Goal: Task Accomplishment & Management: Use online tool/utility

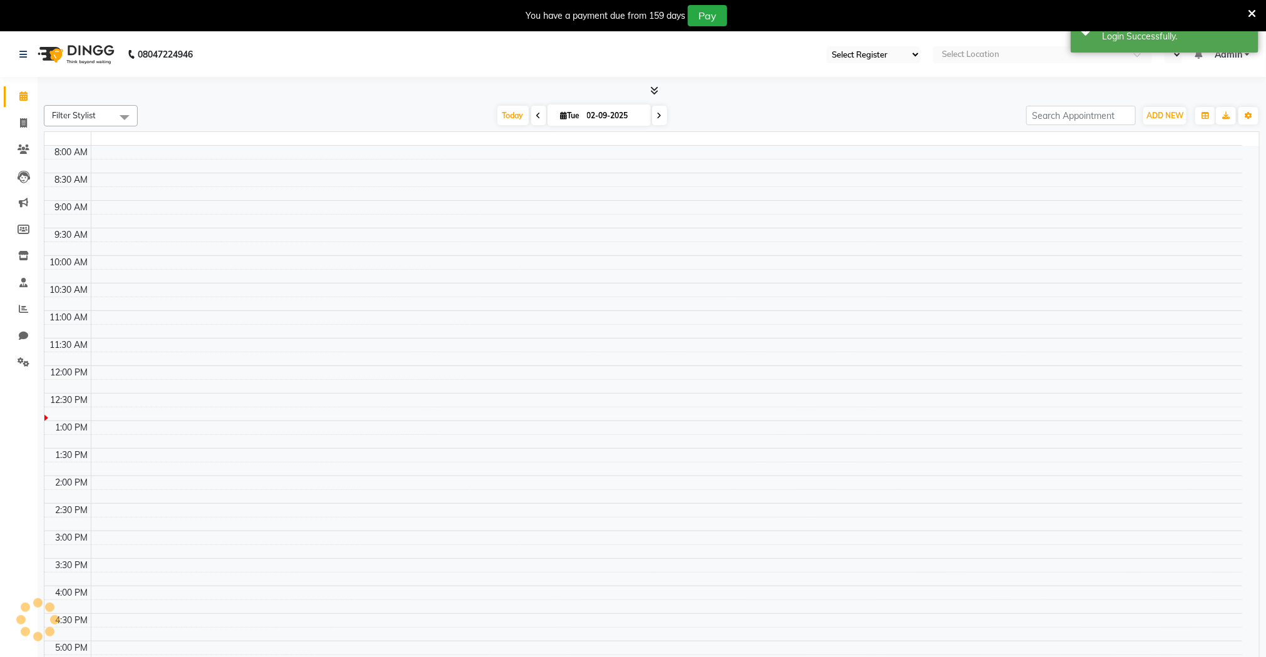
select select "71"
select select "en"
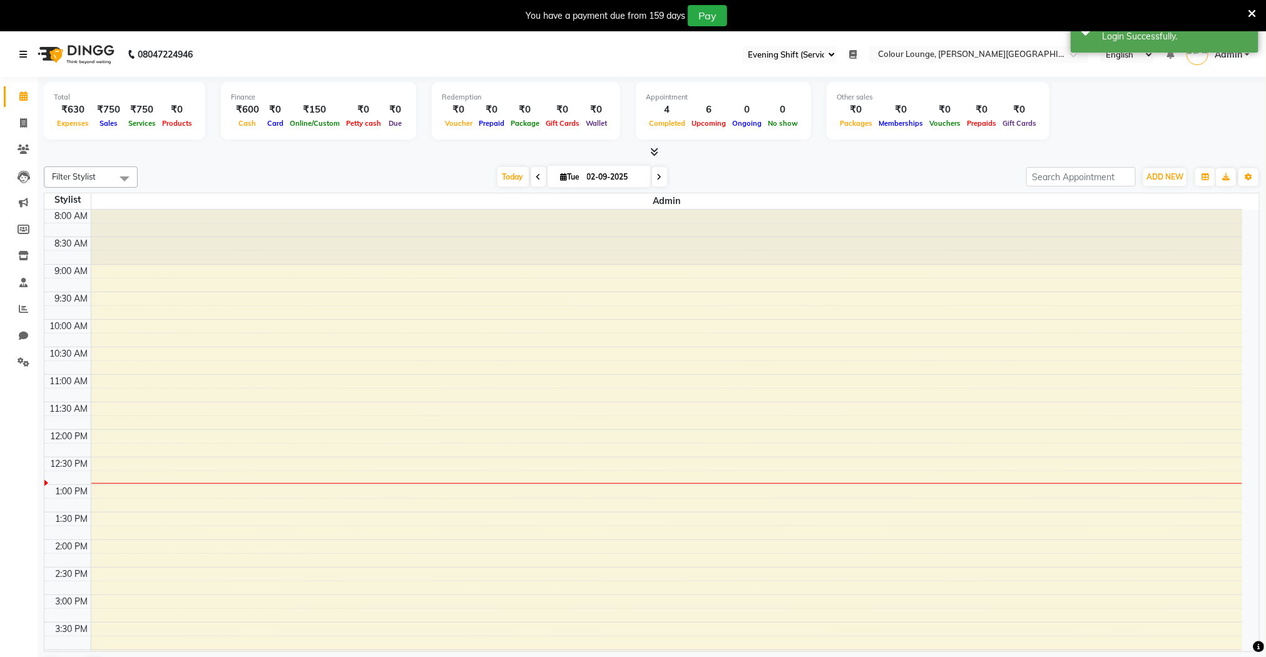
click at [25, 54] on icon at bounding box center [23, 54] width 8 height 9
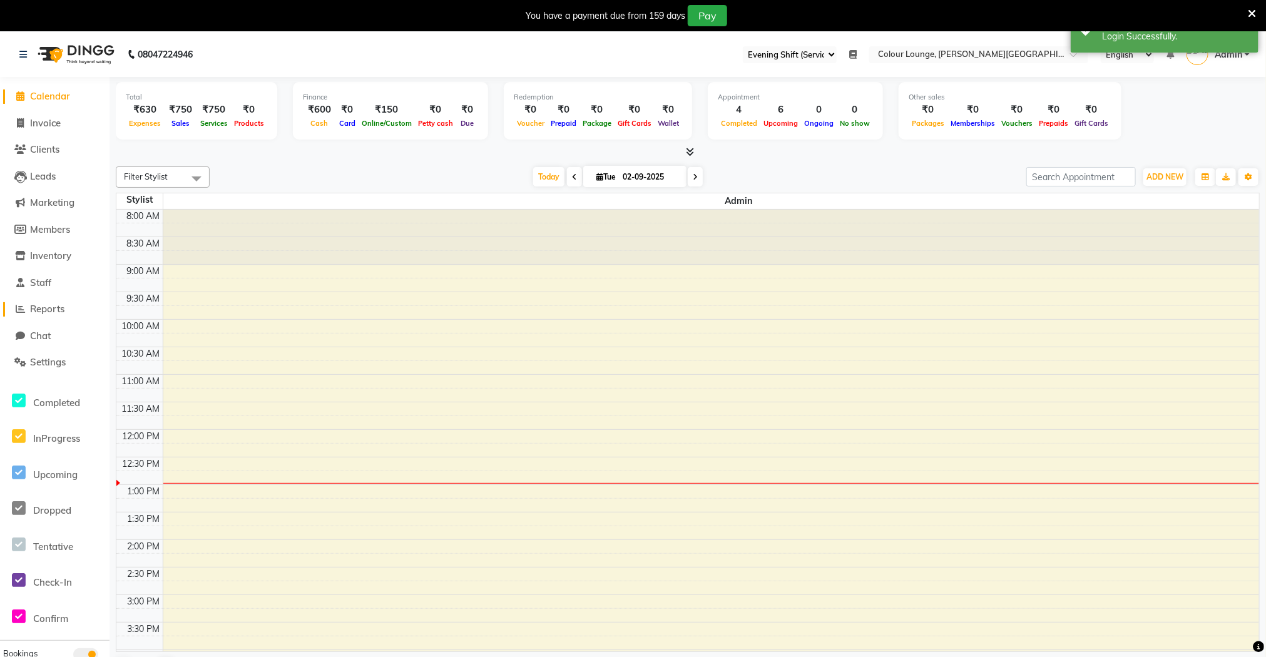
click at [60, 304] on span "Reports" at bounding box center [47, 309] width 34 height 12
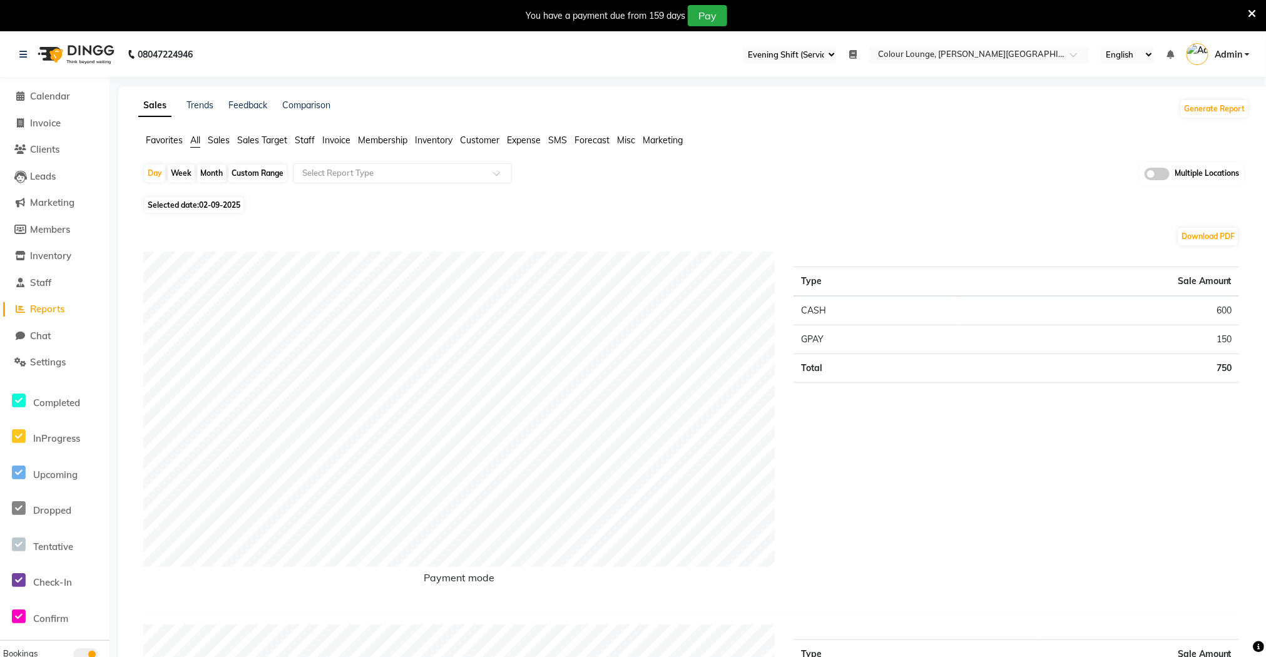
click at [301, 141] on span "Staff" at bounding box center [305, 140] width 20 height 11
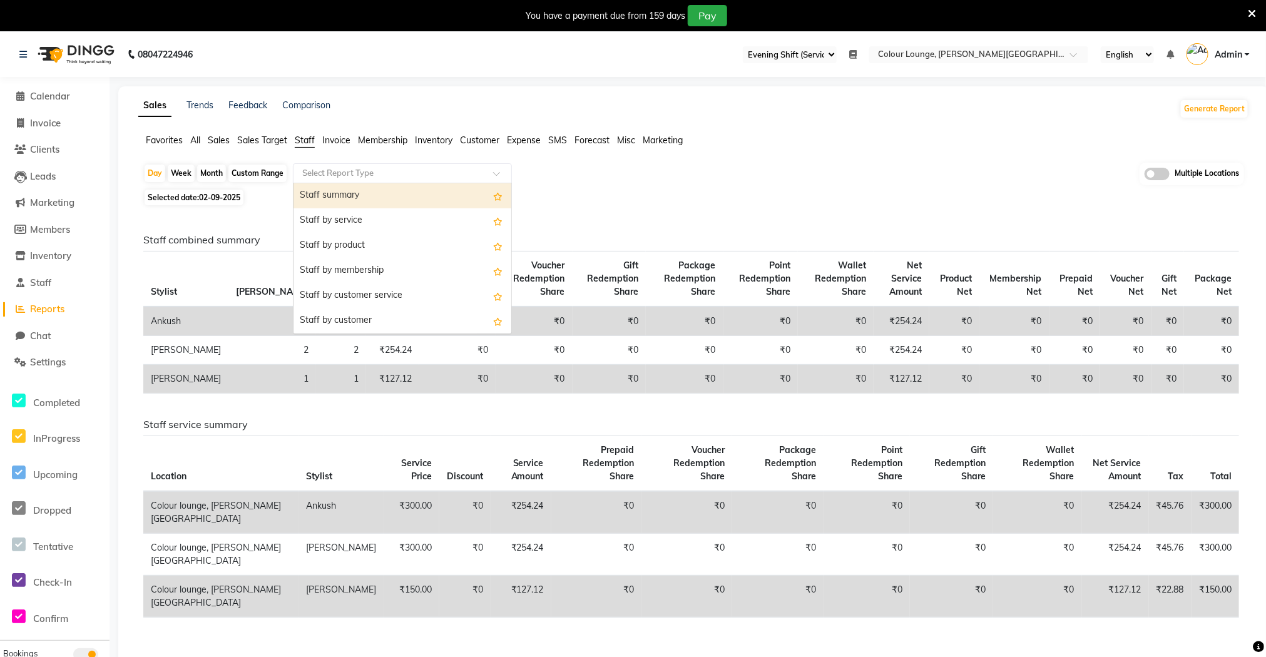
click at [360, 173] on input "text" at bounding box center [390, 173] width 180 height 13
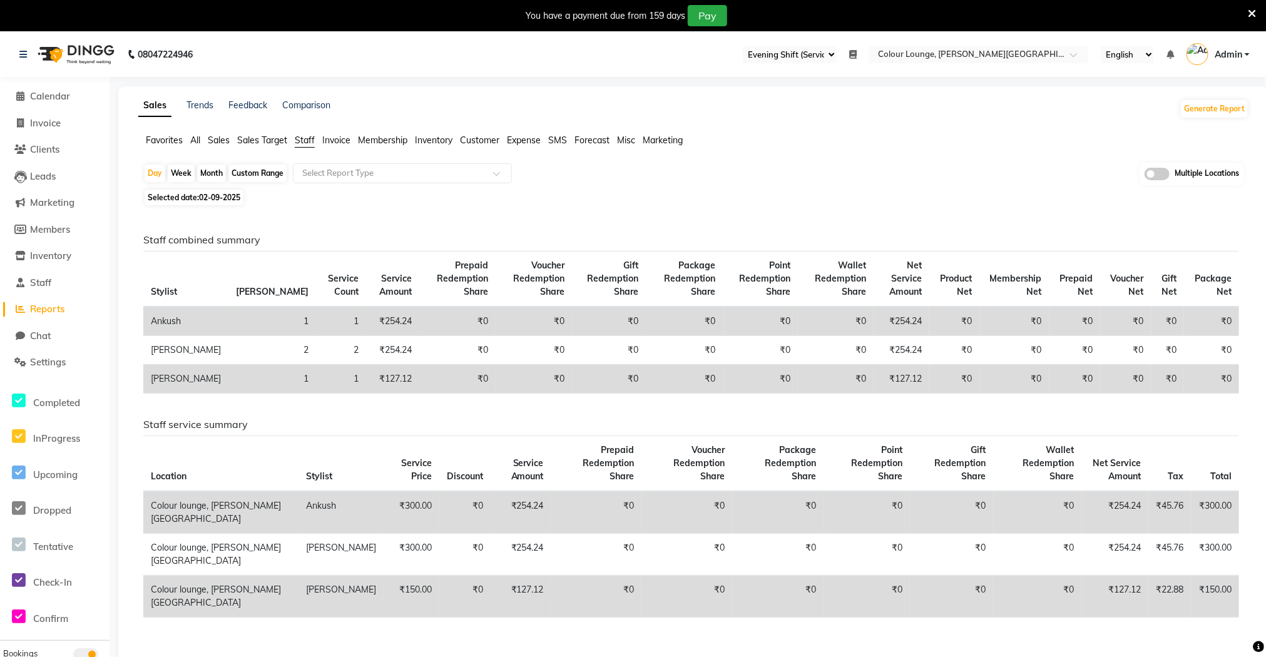
click at [305, 141] on span "Staff" at bounding box center [305, 140] width 20 height 11
click at [218, 173] on div "Month" at bounding box center [211, 174] width 29 height 18
select select "9"
select select "2025"
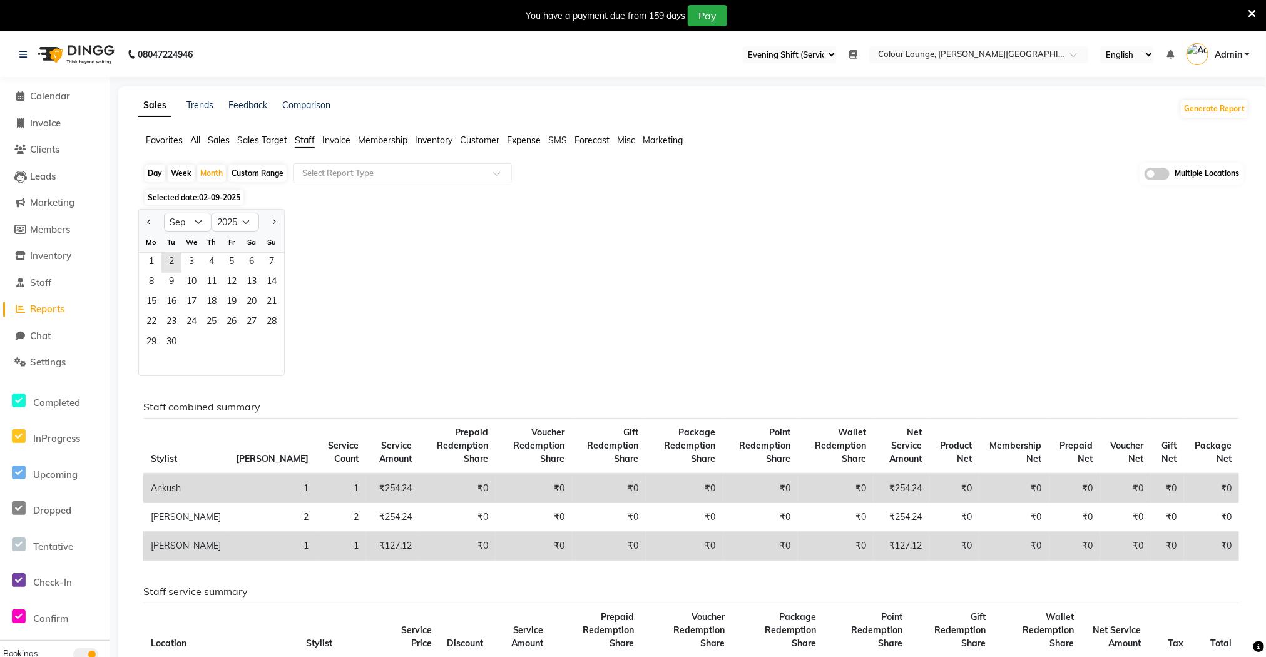
click at [143, 222] on div at bounding box center [151, 222] width 25 height 20
click at [147, 223] on span "Previous month" at bounding box center [149, 221] width 4 height 4
select select "8"
click at [197, 306] on span "13" at bounding box center [191, 303] width 20 height 20
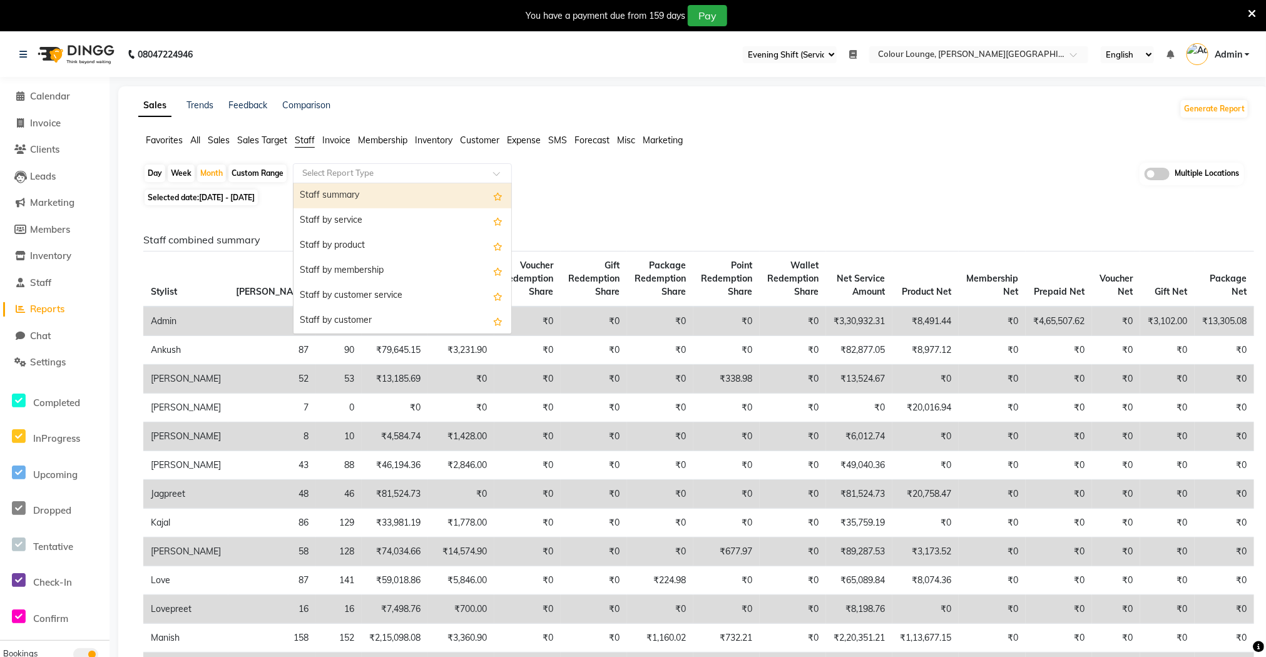
click at [390, 167] on div "Select Report Type" at bounding box center [392, 173] width 193 height 13
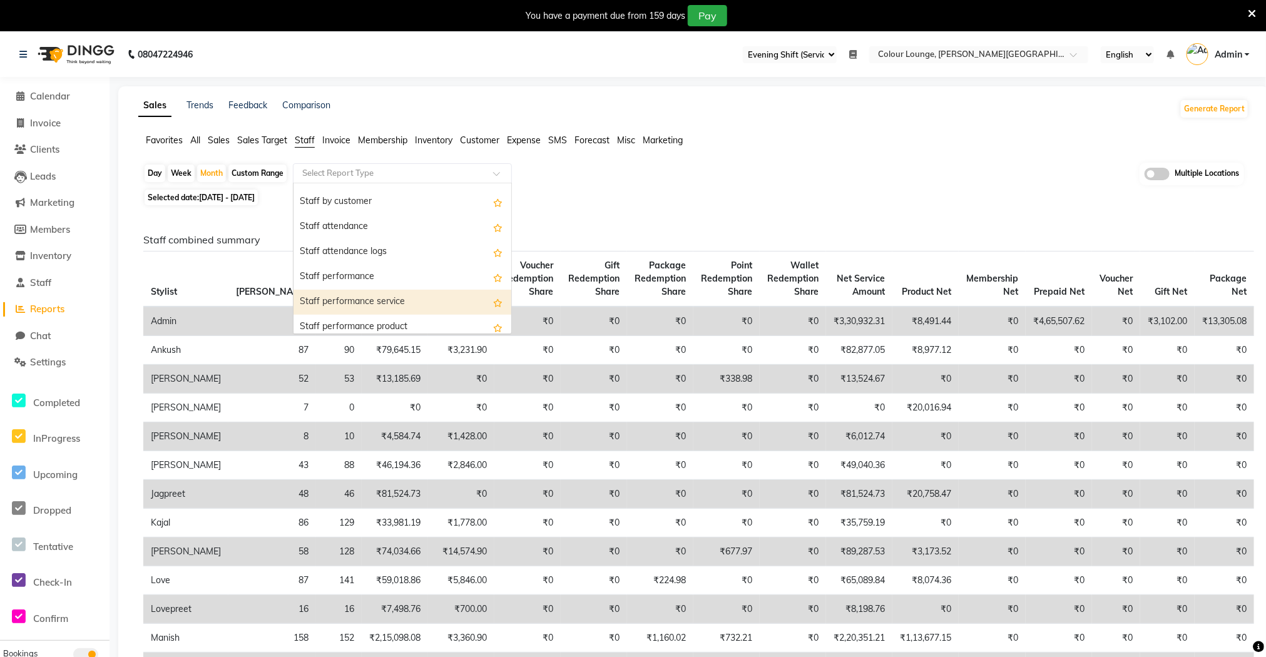
scroll to position [213, 0]
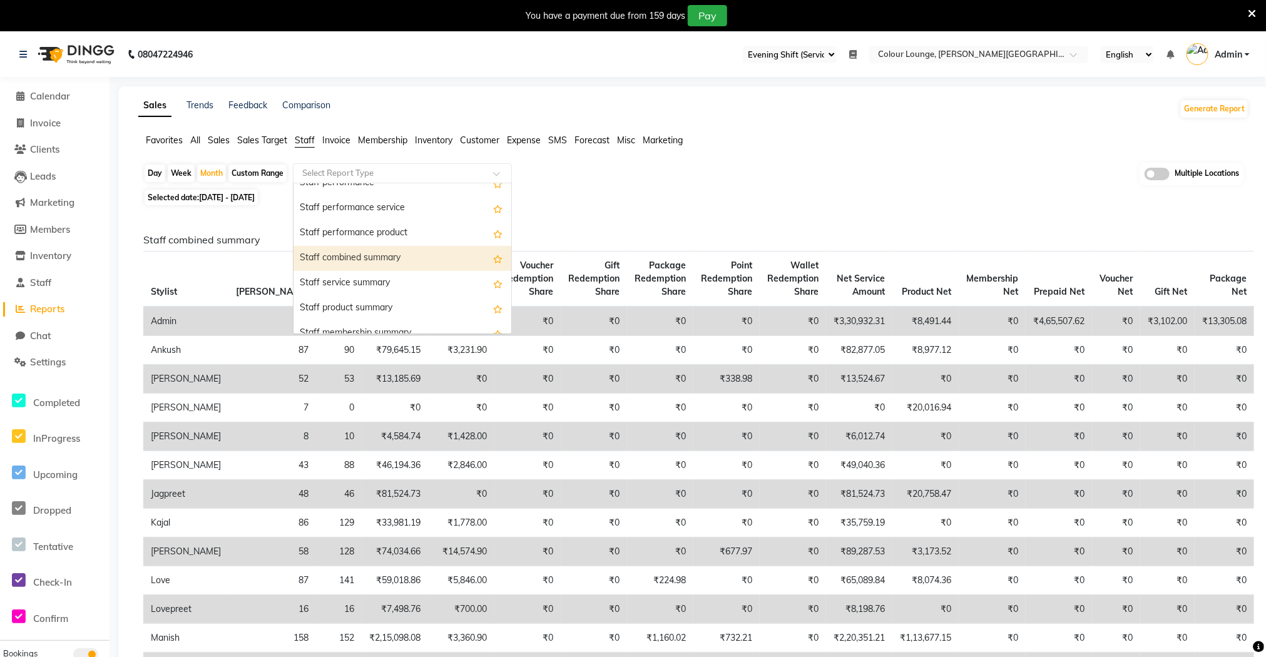
click at [389, 252] on div "Staff combined summary" at bounding box center [402, 258] width 218 height 25
select select "full_report"
select select "csv"
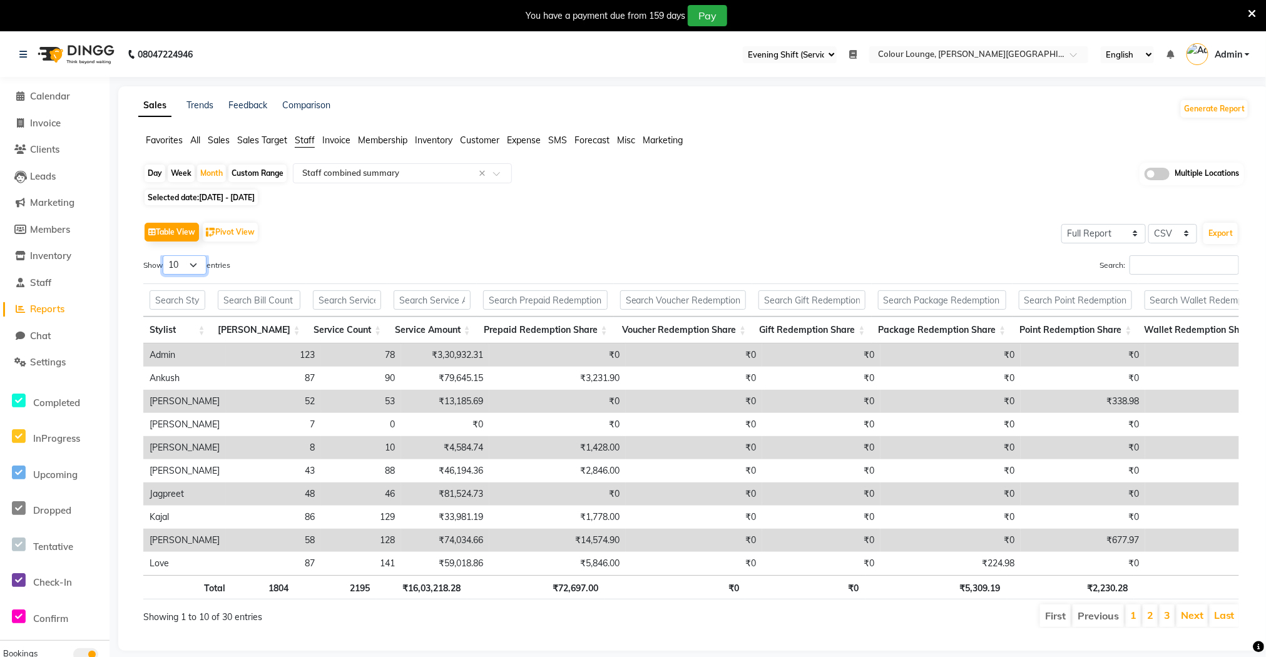
click at [205, 265] on select "10 25 50 100" at bounding box center [185, 264] width 44 height 19
select select "100"
click at [165, 255] on select "10 25 50 100" at bounding box center [185, 264] width 44 height 19
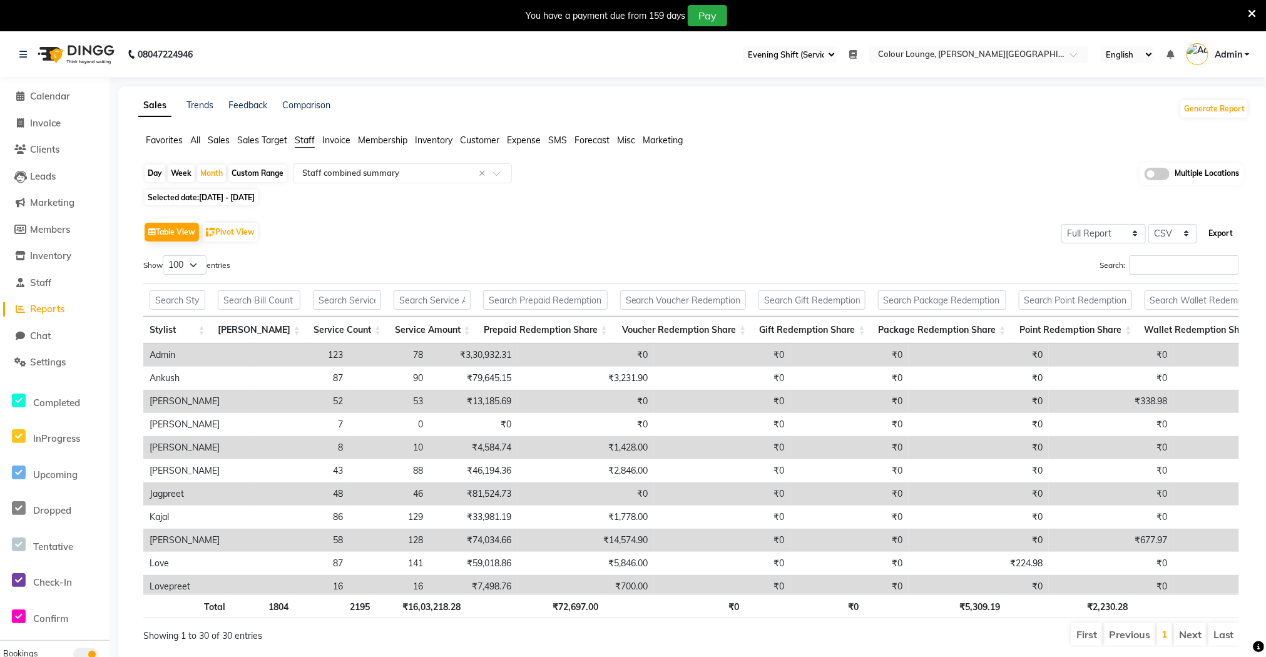
click at [1222, 235] on button "Export" at bounding box center [1220, 233] width 34 height 21
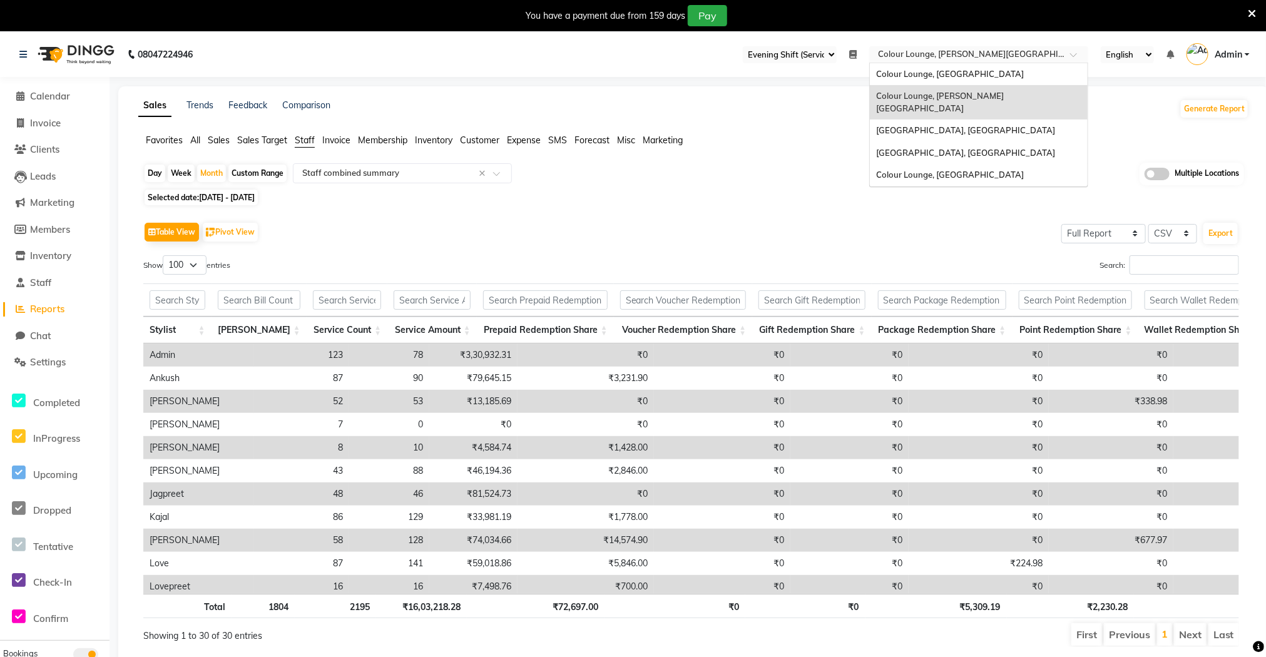
click at [916, 57] on input "text" at bounding box center [965, 55] width 181 height 13
click at [918, 73] on span "Colour Lounge, [GEOGRAPHIC_DATA]" at bounding box center [950, 74] width 148 height 10
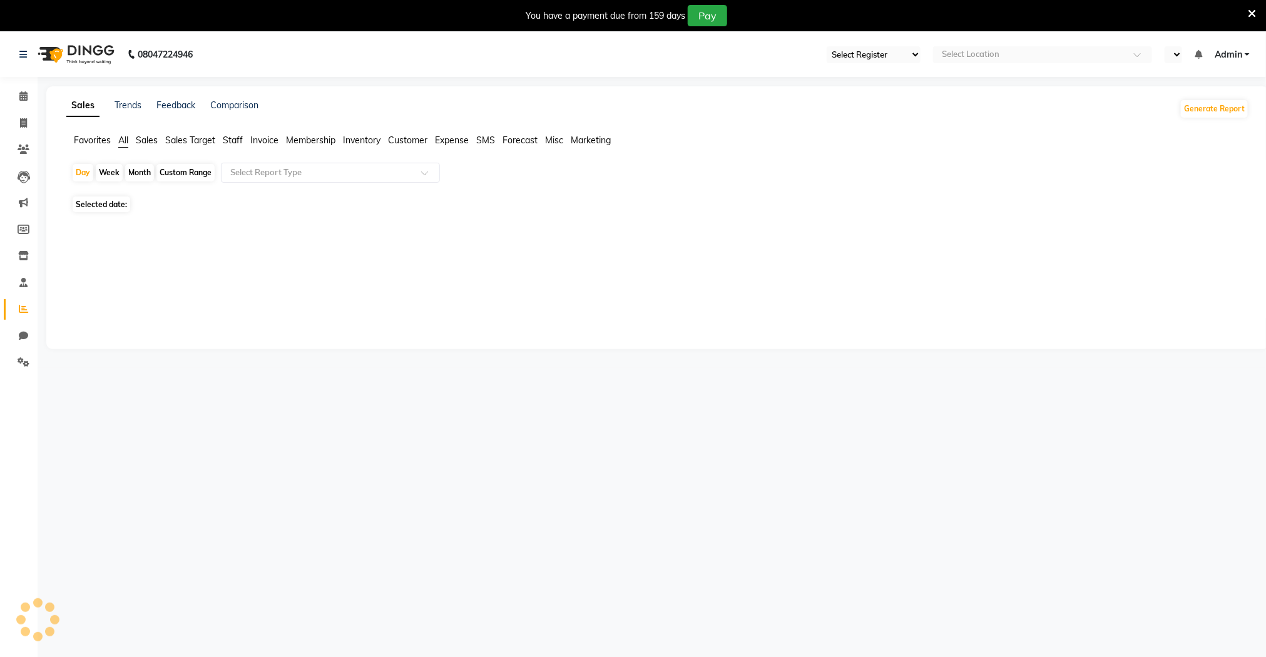
select select "75"
select select "en"
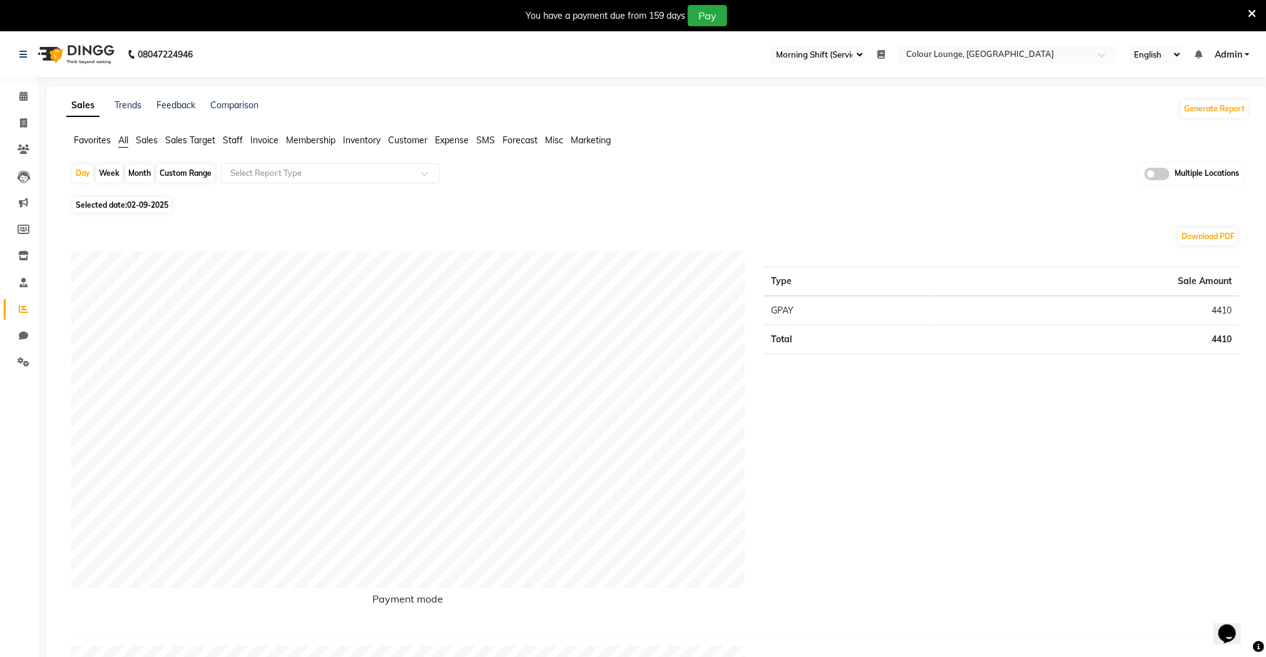
click at [138, 175] on div "Month" at bounding box center [139, 174] width 29 height 18
select select "9"
select select "2025"
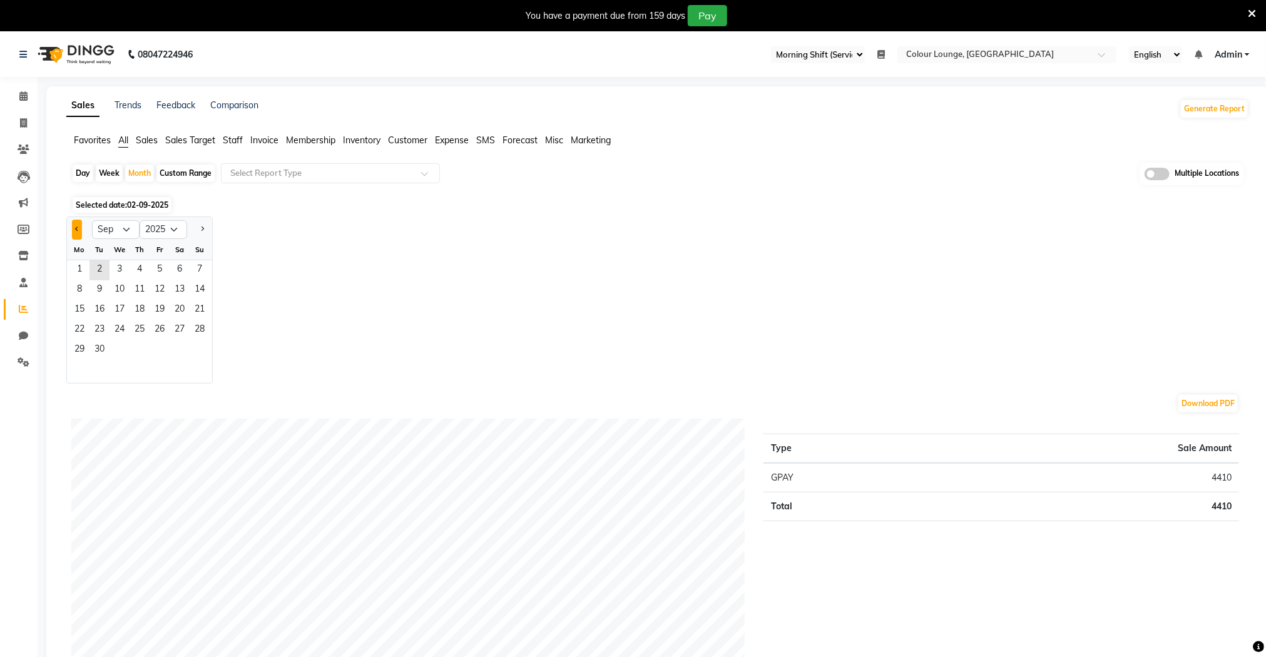
click at [78, 225] on button "Previous month" at bounding box center [77, 230] width 10 height 20
select select "8"
click at [156, 315] on span "15" at bounding box center [160, 310] width 20 height 20
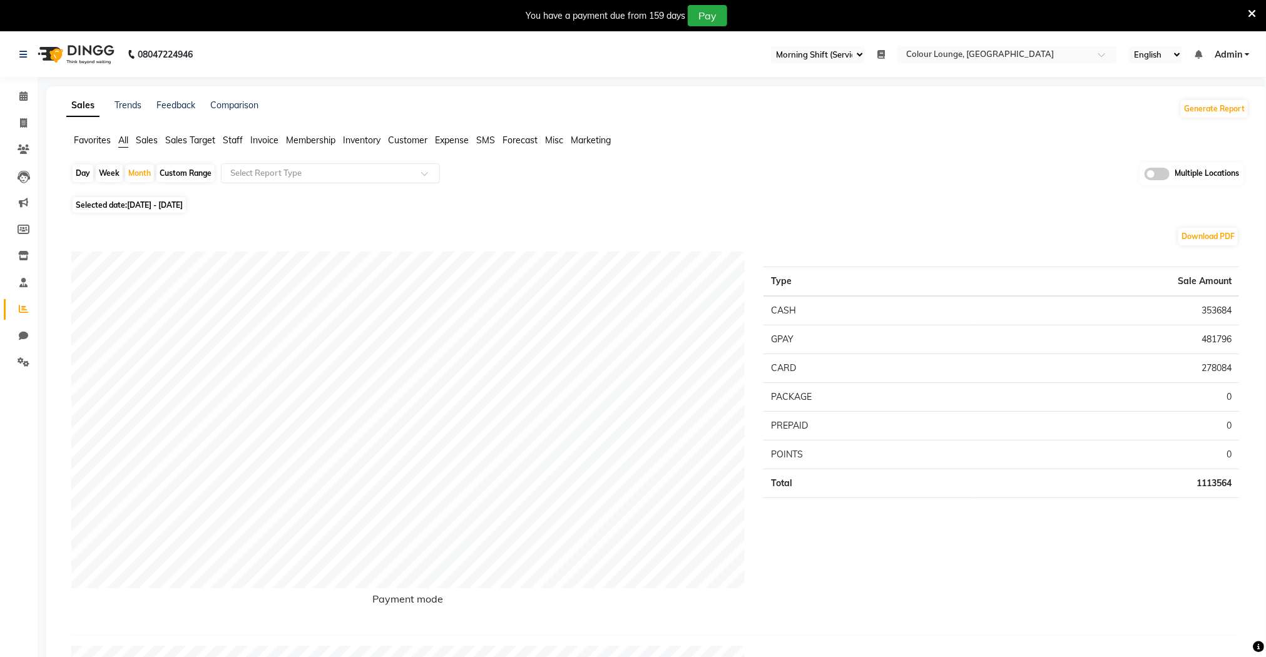
click at [235, 143] on span "Staff" at bounding box center [233, 140] width 20 height 11
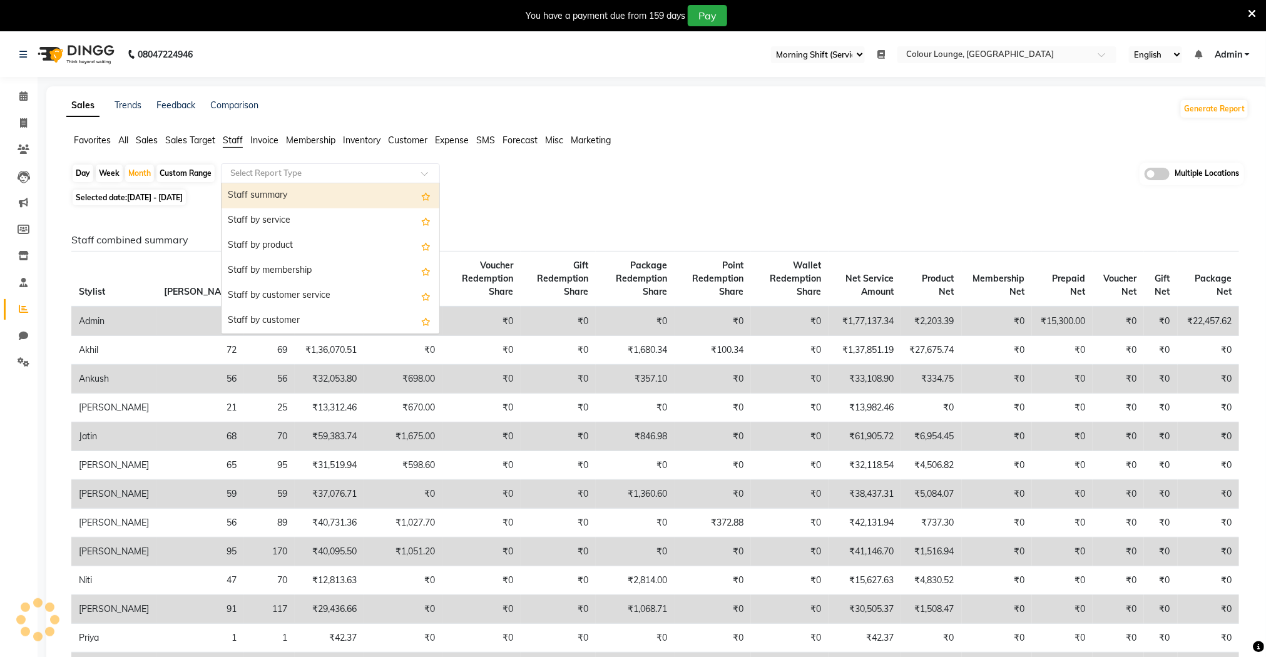
click at [278, 178] on input "text" at bounding box center [318, 173] width 180 height 13
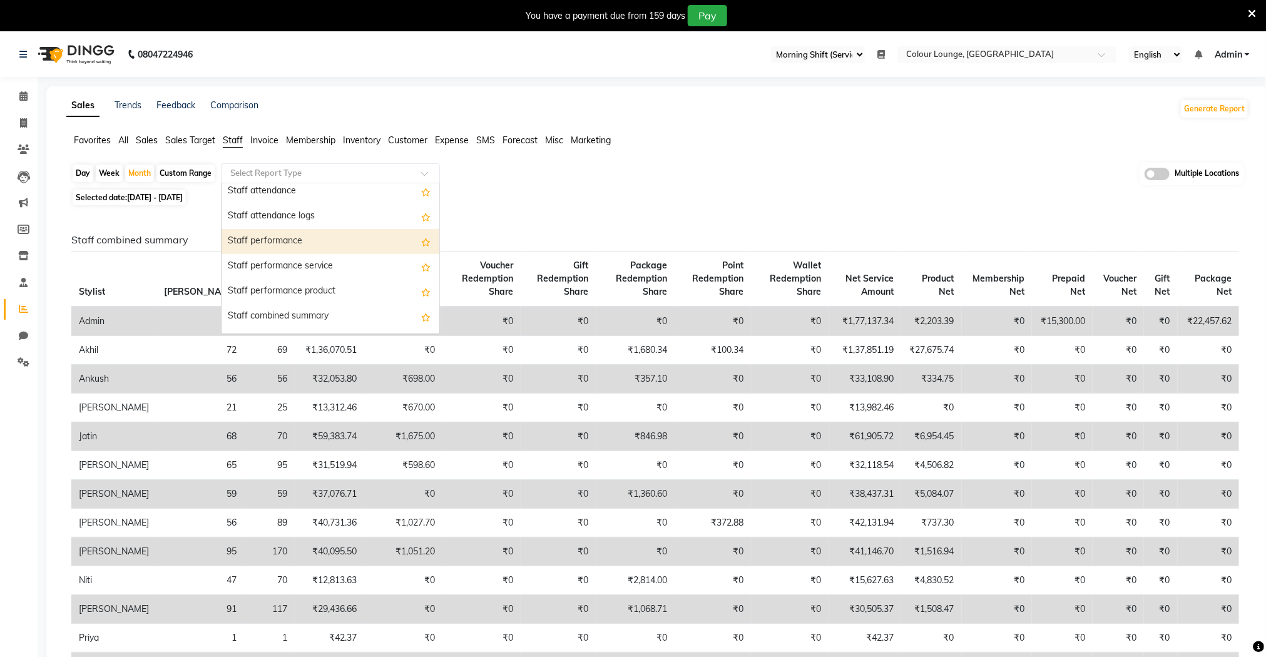
scroll to position [188, 0]
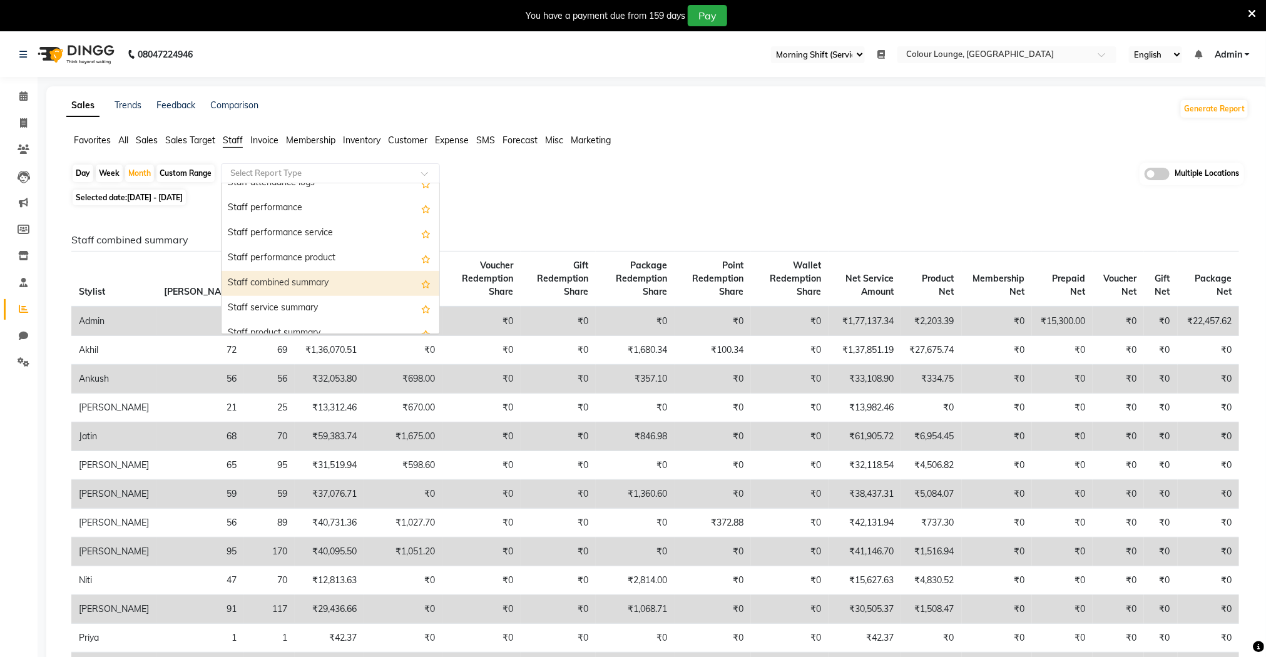
click at [344, 292] on div "Staff combined summary" at bounding box center [330, 283] width 218 height 25
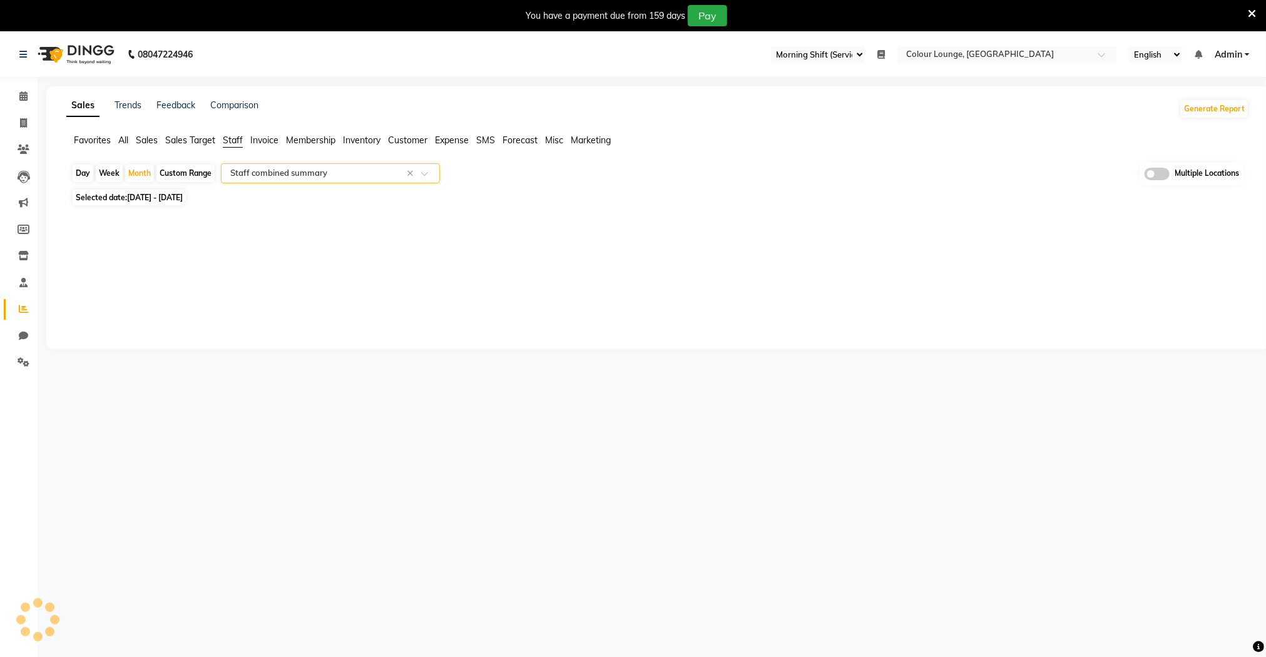
select select "full_report"
select select "csv"
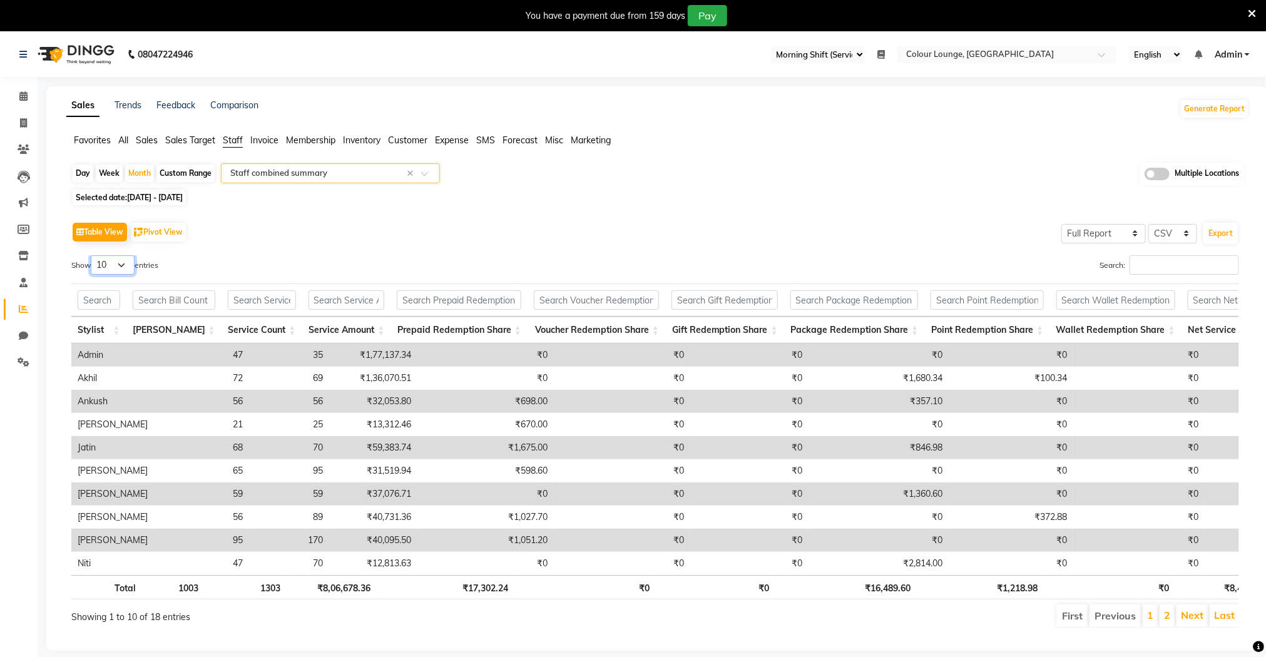
click at [121, 265] on select "10 25 50 100" at bounding box center [113, 264] width 44 height 19
select select "100"
click at [93, 255] on select "10 25 50 100" at bounding box center [113, 264] width 44 height 19
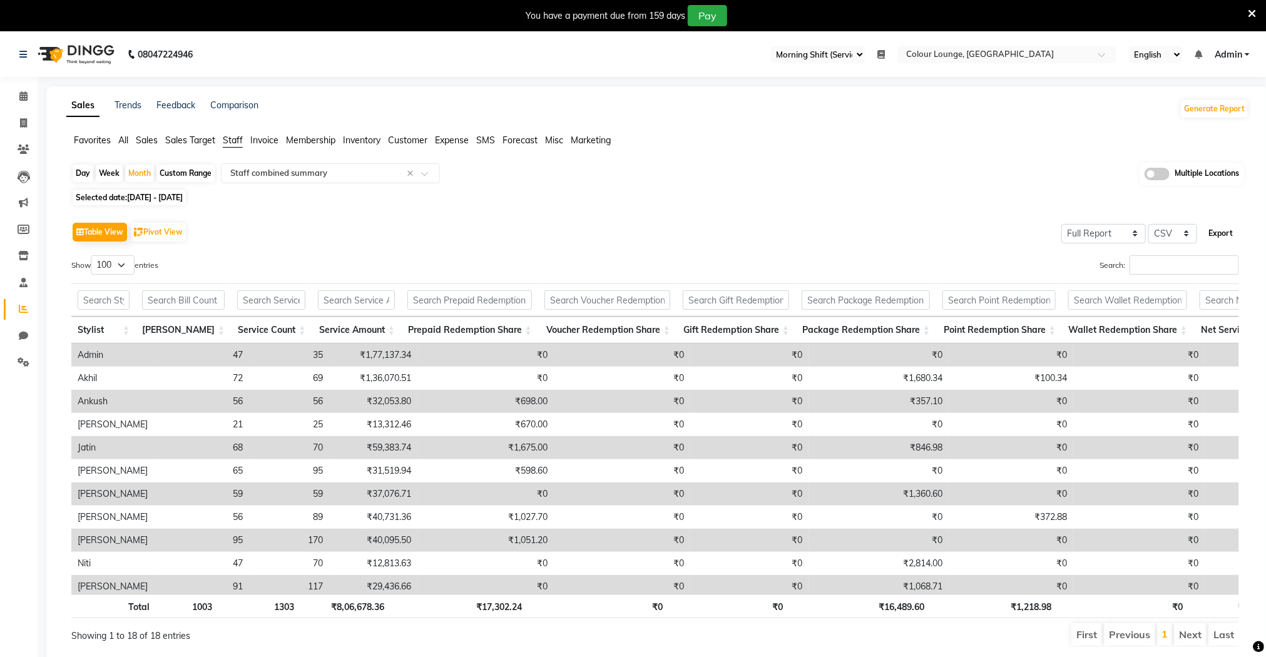
click at [1219, 233] on button "Export" at bounding box center [1220, 233] width 34 height 21
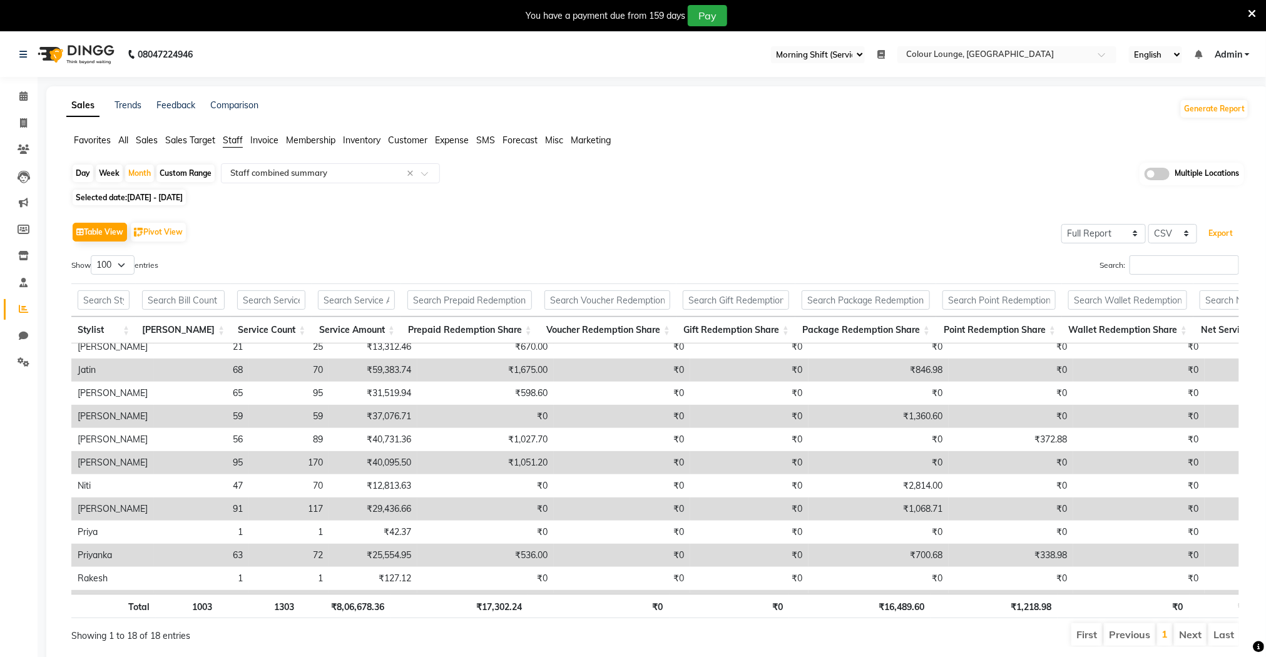
scroll to position [182, 0]
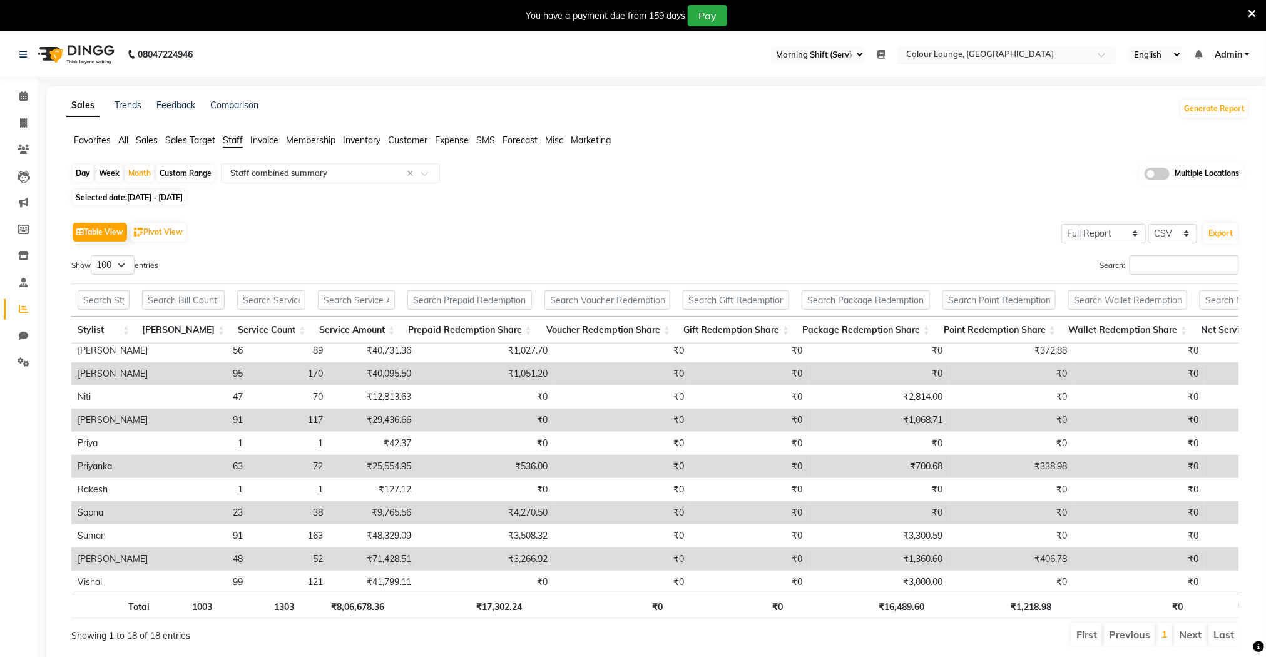
click at [934, 55] on input "text" at bounding box center [994, 55] width 181 height 13
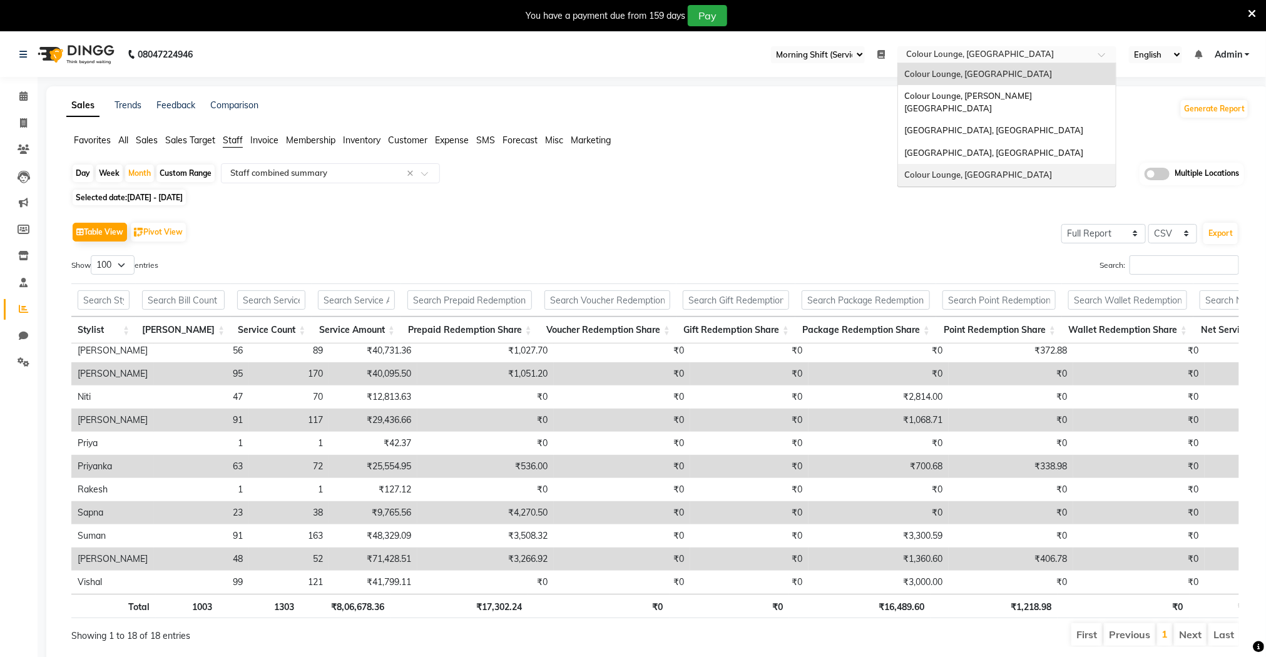
click at [974, 170] on span "Colour Lounge, [GEOGRAPHIC_DATA]" at bounding box center [978, 175] width 148 height 10
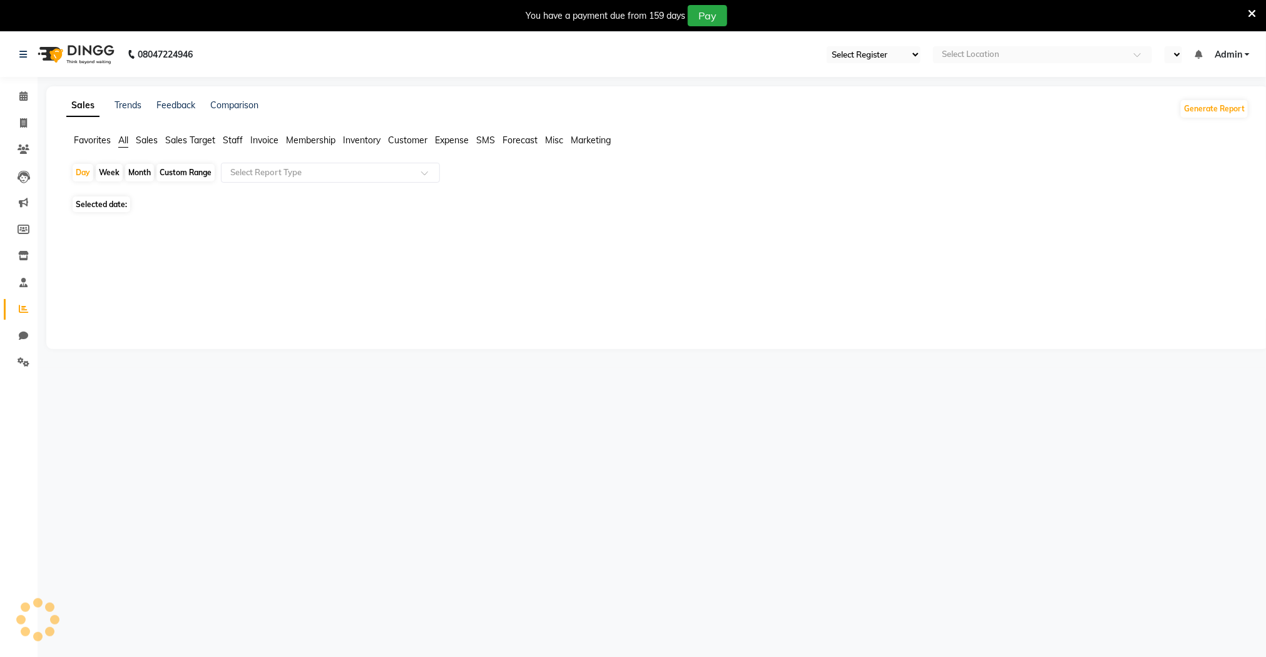
select select "75"
select select "en"
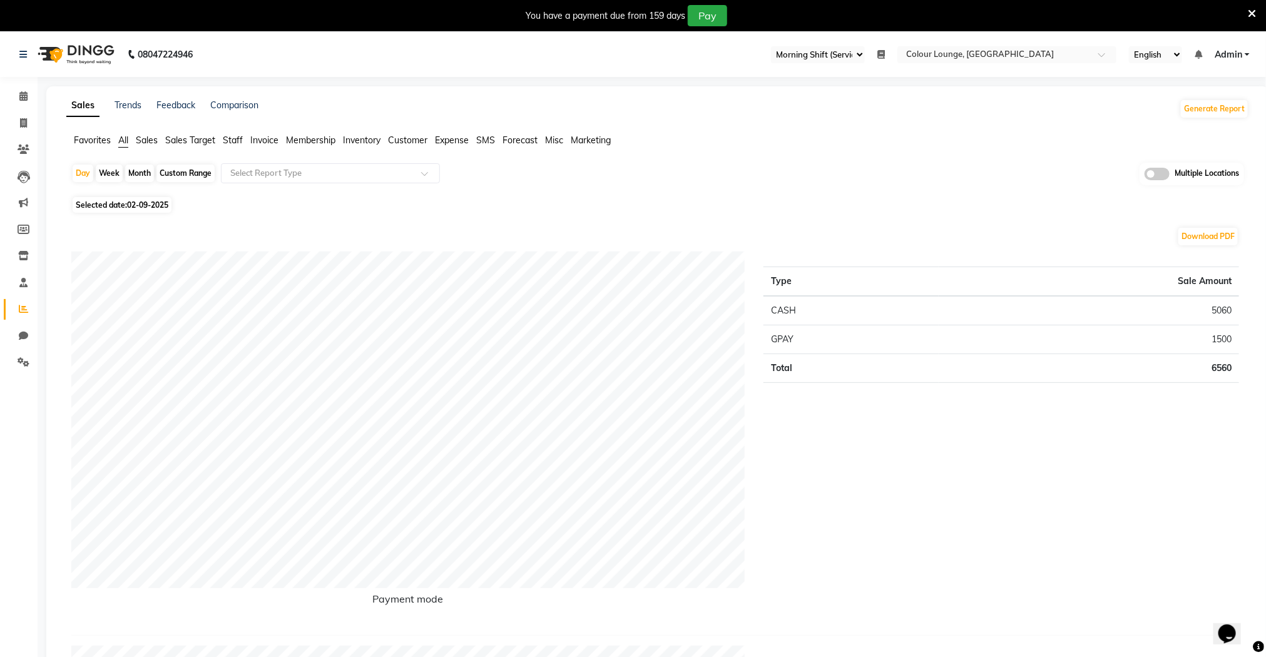
click at [135, 175] on div "Month" at bounding box center [139, 174] width 29 height 18
select select "9"
select select "2025"
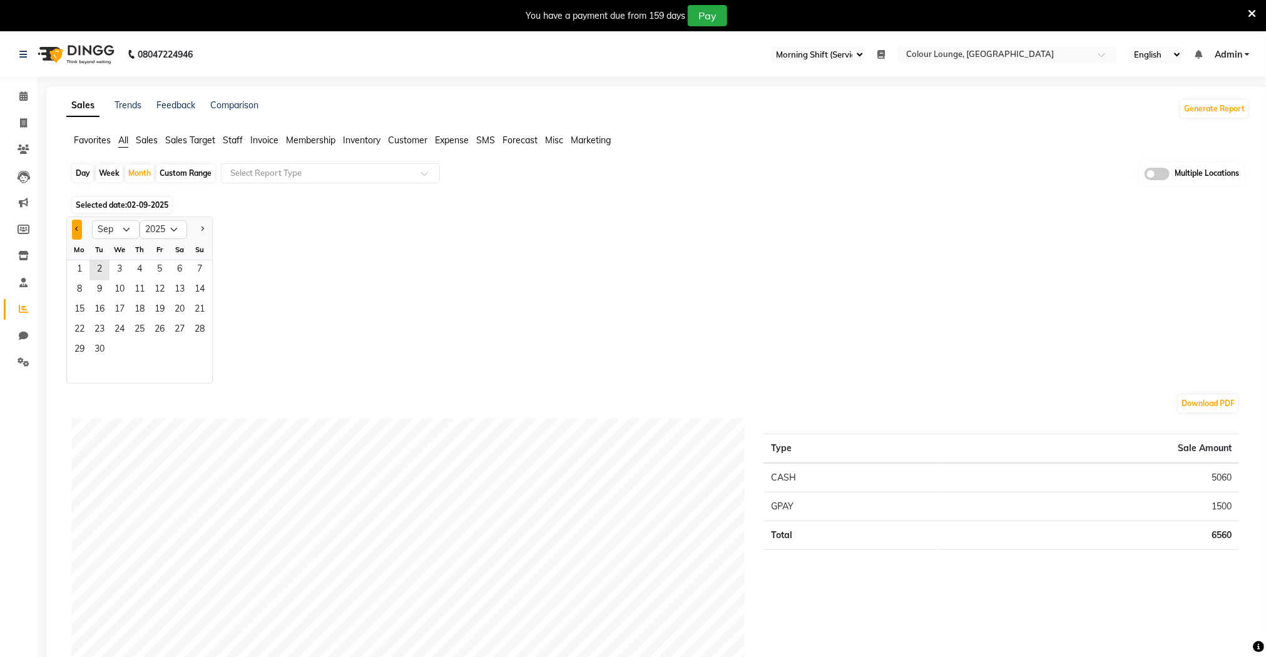
click at [72, 226] on button "Previous month" at bounding box center [77, 230] width 10 height 20
select select "8"
click at [145, 293] on span "7" at bounding box center [140, 290] width 20 height 20
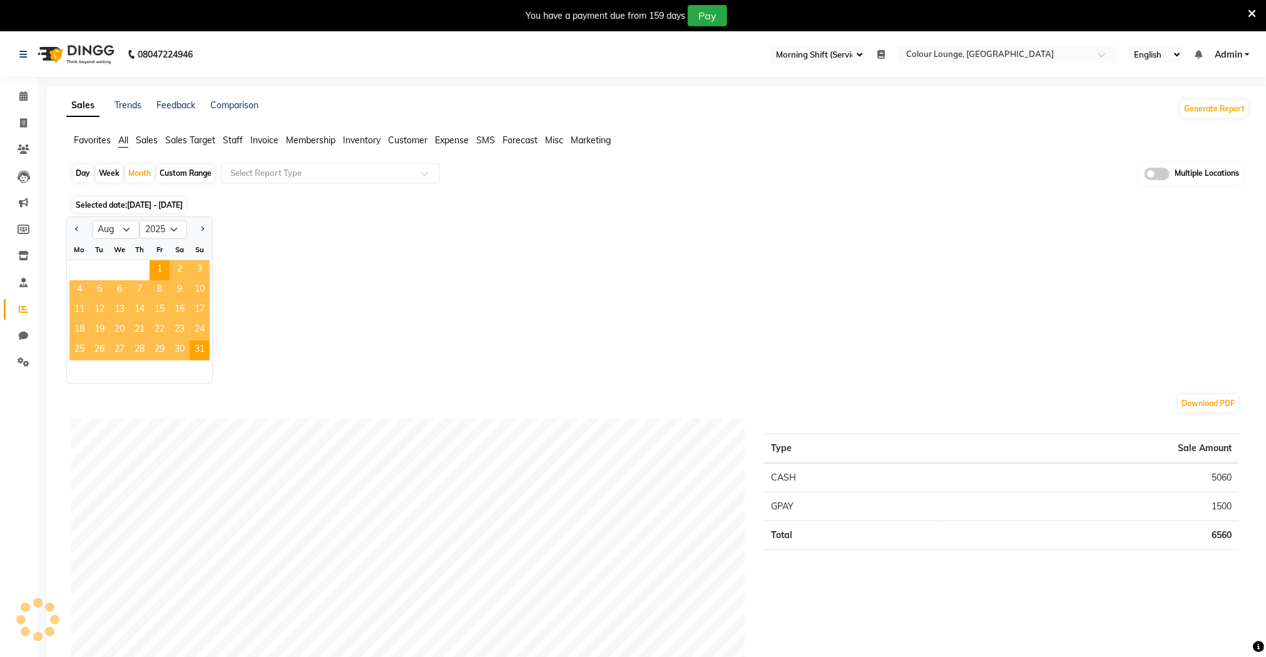
click at [145, 293] on span "7" at bounding box center [140, 290] width 20 height 20
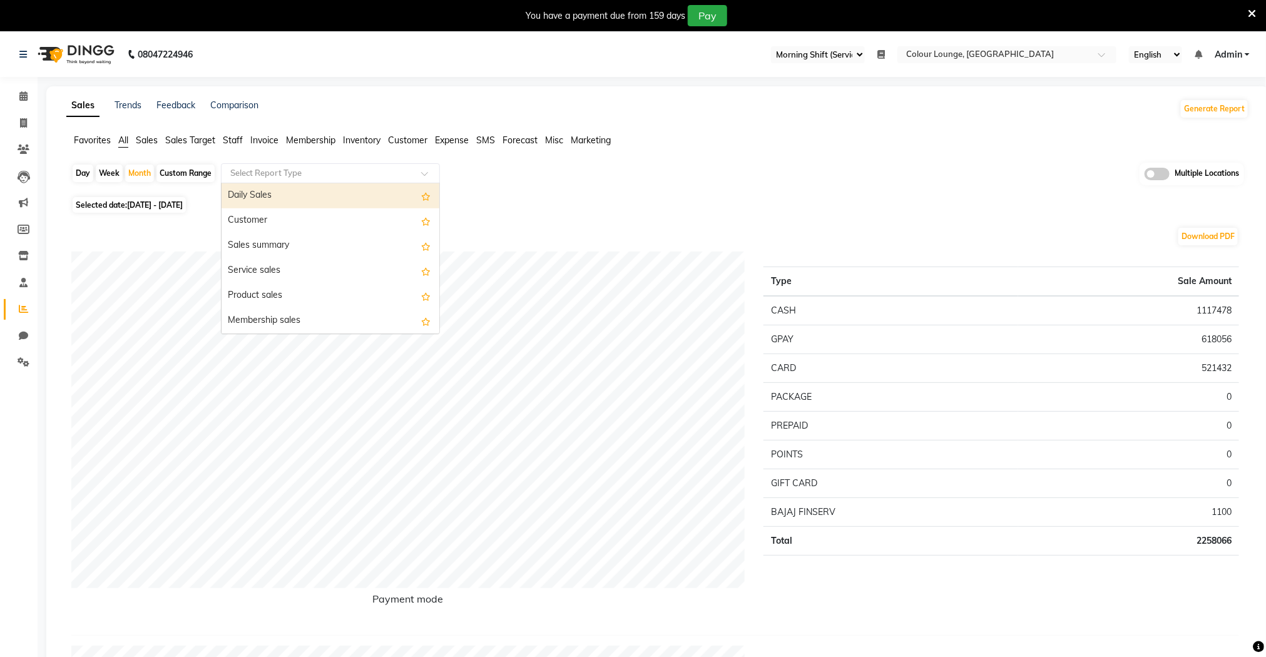
click at [280, 175] on input "text" at bounding box center [318, 173] width 180 height 13
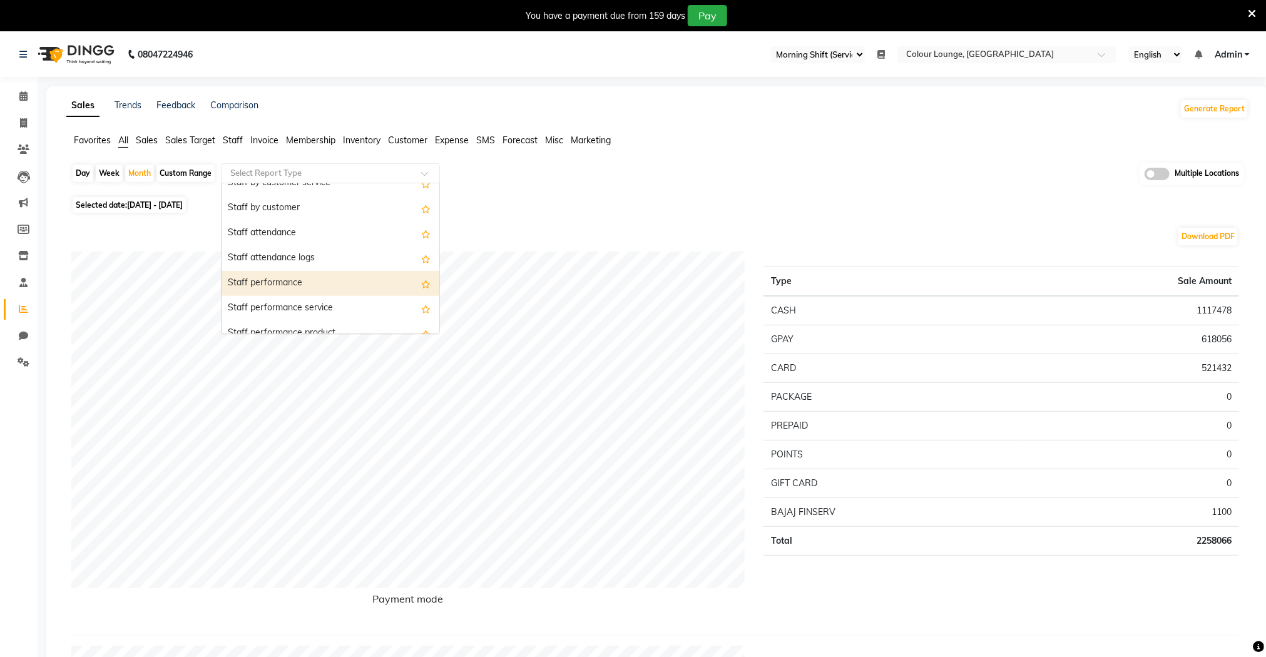
scroll to position [657, 0]
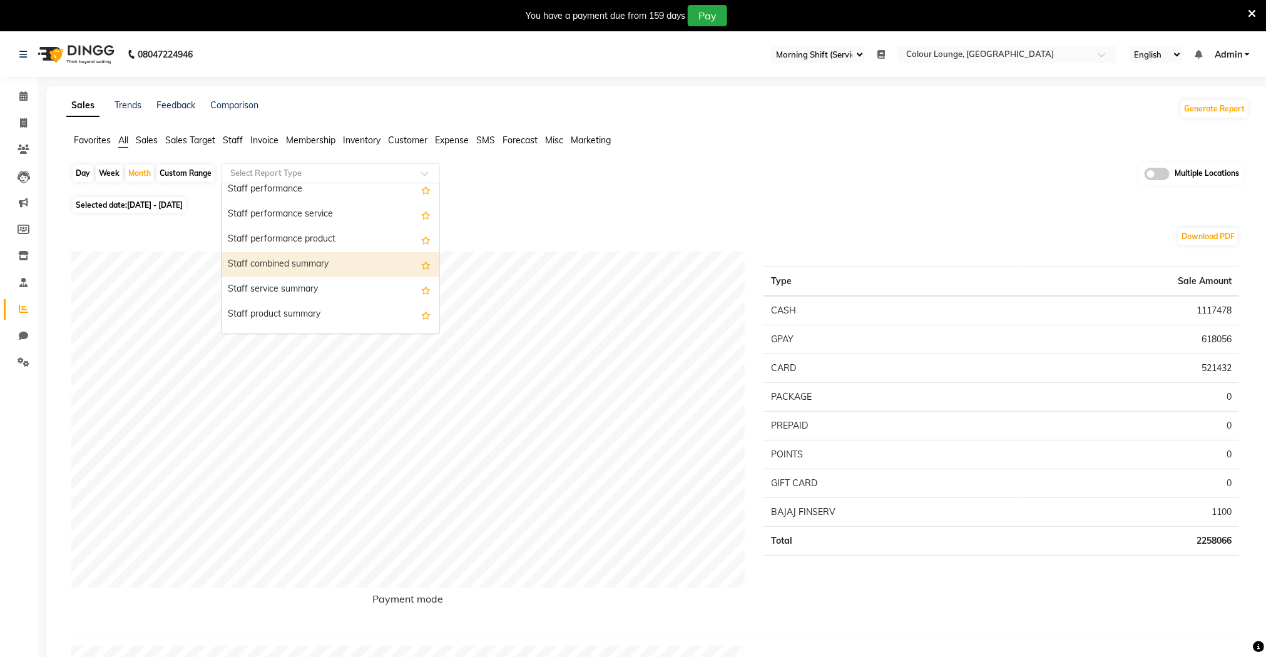
click at [304, 268] on div "Staff combined summary" at bounding box center [330, 264] width 218 height 25
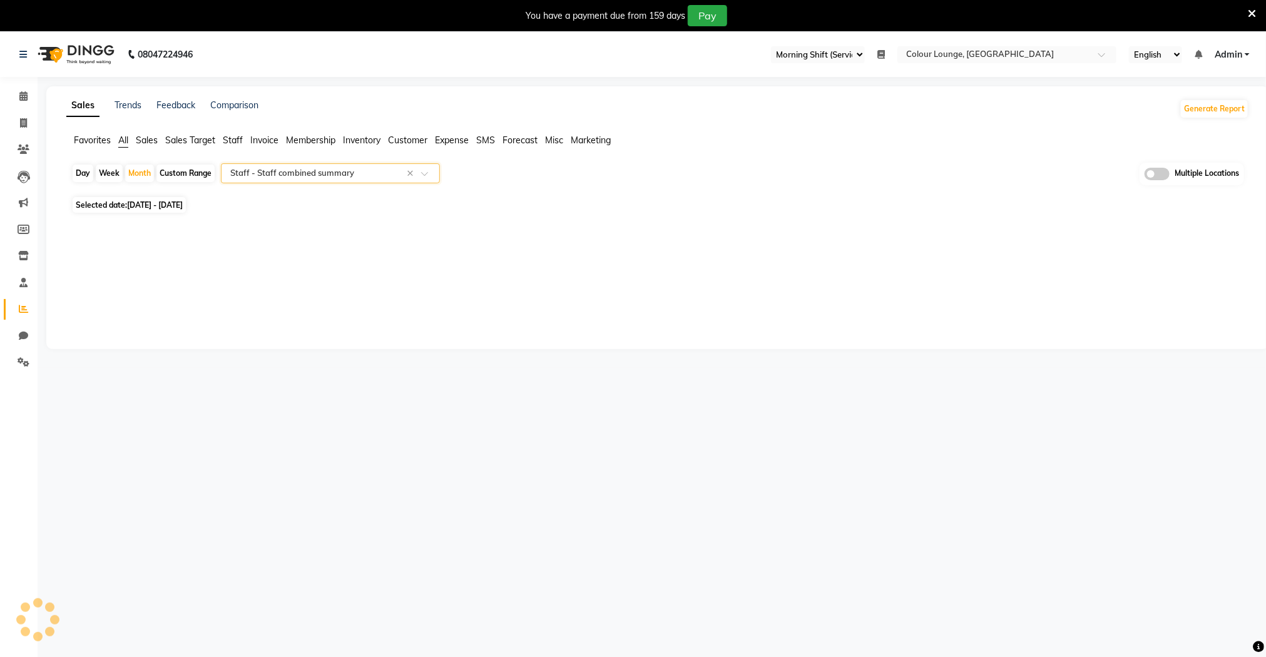
select select "filtered_report"
select select "csv"
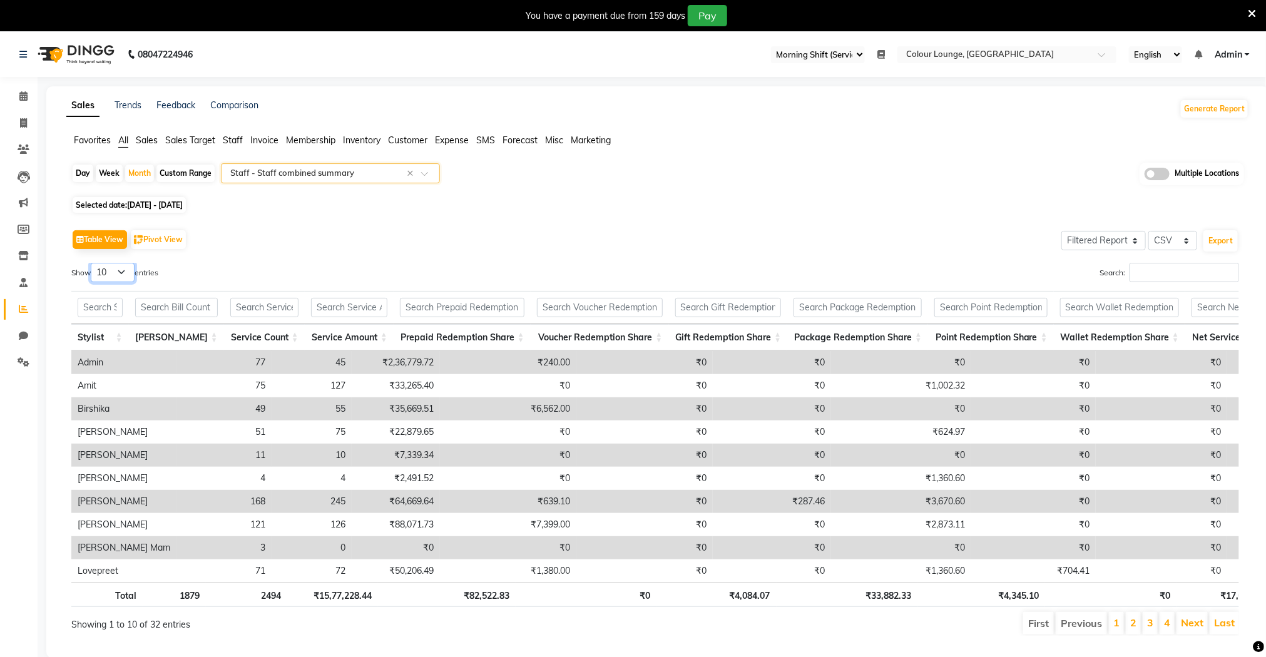
click at [117, 277] on select "10 25 50 100" at bounding box center [113, 272] width 44 height 19
select select "100"
click at [93, 263] on select "10 25 50 100" at bounding box center [113, 272] width 44 height 19
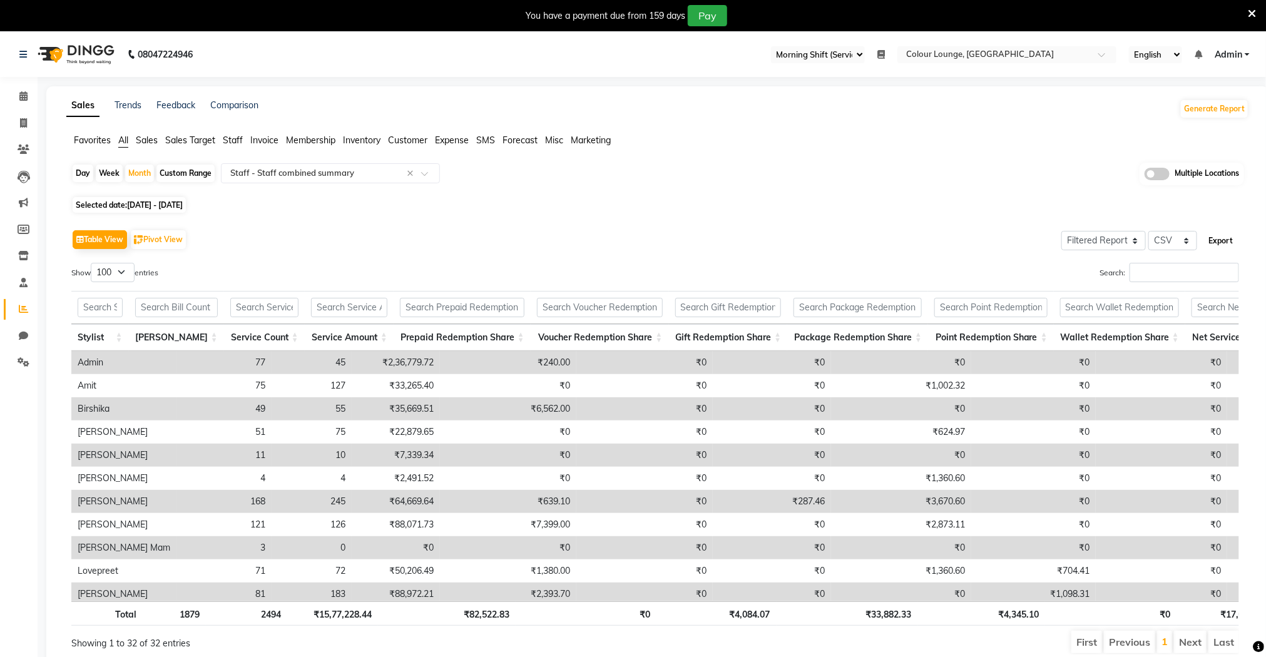
click at [1216, 240] on button "Export" at bounding box center [1220, 240] width 34 height 21
